Goal: Navigation & Orientation: Understand site structure

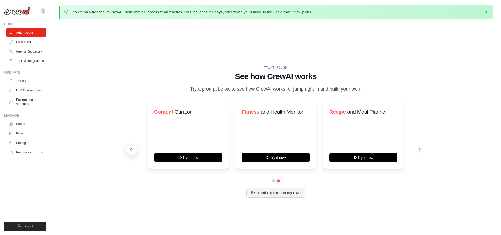
click at [130, 150] on icon at bounding box center [131, 149] width 5 height 5
click at [422, 150] on icon at bounding box center [420, 149] width 5 height 5
click at [28, 41] on link "Crew Studio" at bounding box center [27, 42] width 40 height 8
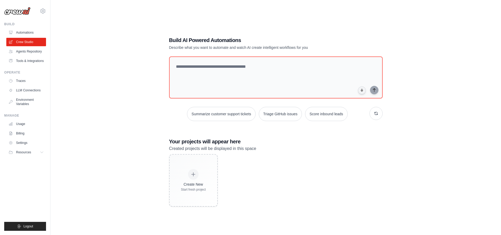
scroll to position [29, 0]
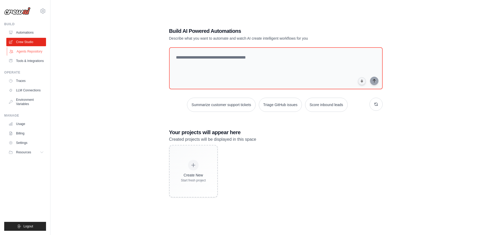
click at [30, 51] on link "Agents Repository" at bounding box center [27, 51] width 40 height 8
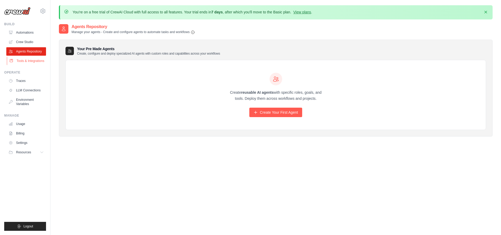
click at [32, 62] on link "Tools & Integrations" at bounding box center [27, 61] width 40 height 8
